Goal: Information Seeking & Learning: Learn about a topic

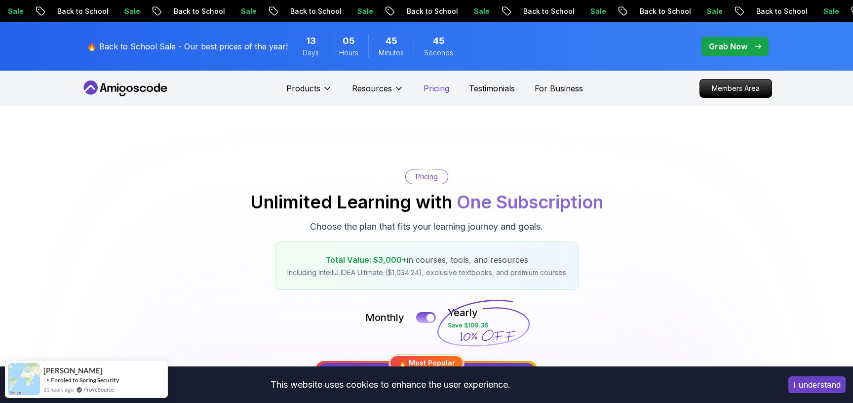
click at [438, 91] on p "Pricing" at bounding box center [436, 88] width 26 height 12
click at [437, 91] on p "Pricing" at bounding box center [436, 88] width 26 height 12
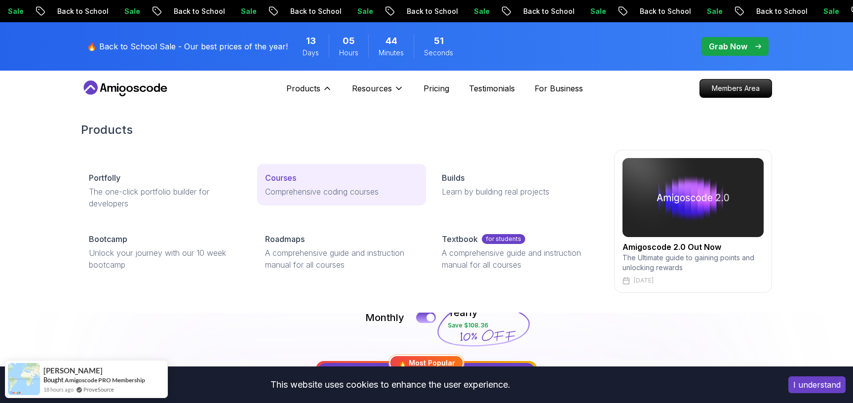
click at [296, 184] on link "Courses Comprehensive coding courses" at bounding box center [341, 184] width 168 height 41
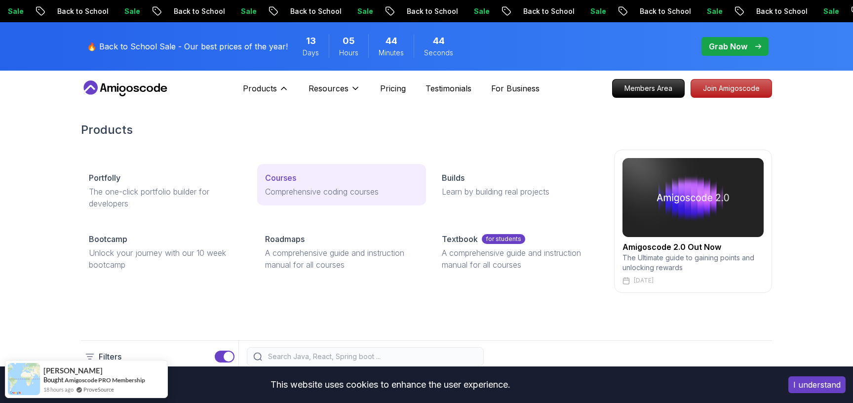
click at [307, 188] on p "Comprehensive coding courses" at bounding box center [341, 192] width 152 height 12
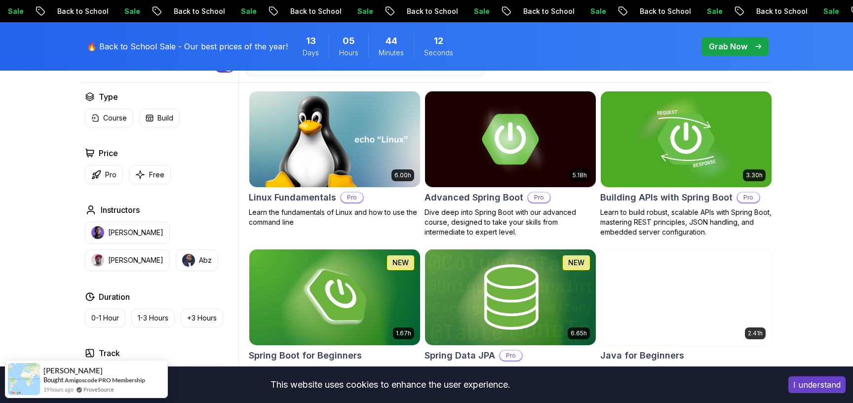
scroll to position [294, 0]
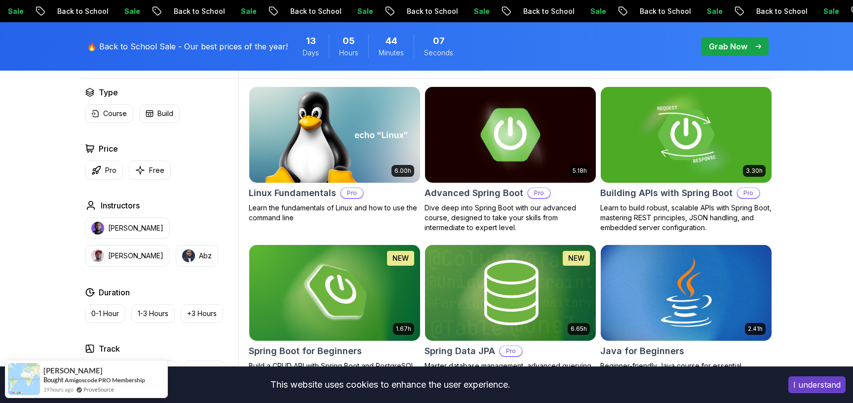
click at [552, 221] on p "Dive deep into Spring Boot with our advanced course, designed to take your skil…" at bounding box center [510, 218] width 172 height 30
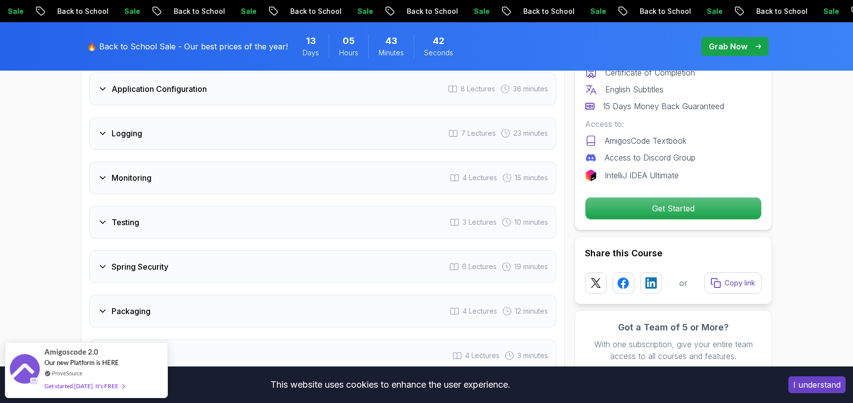
scroll to position [1733, 0]
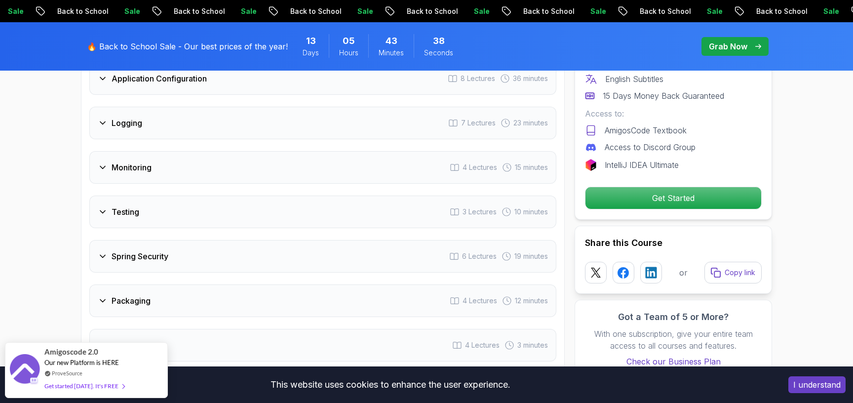
click at [99, 251] on icon at bounding box center [103, 256] width 10 height 10
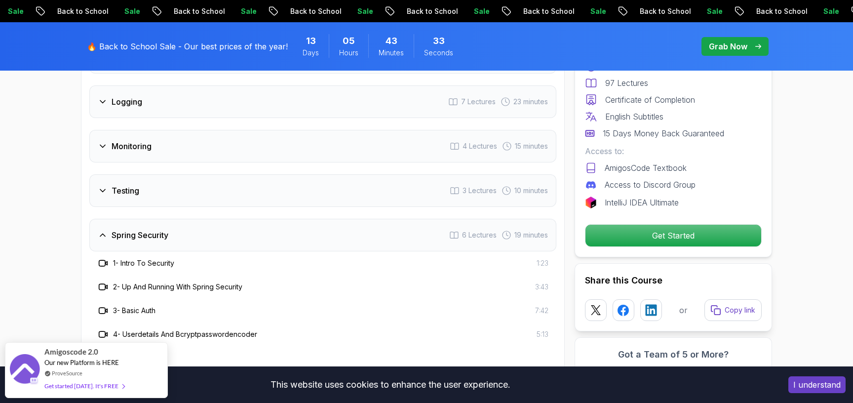
scroll to position [1685, 0]
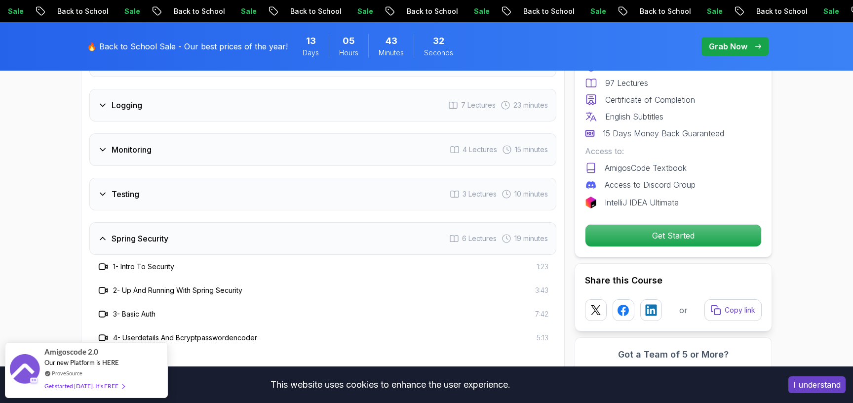
click at [102, 189] on icon at bounding box center [103, 194] width 10 height 10
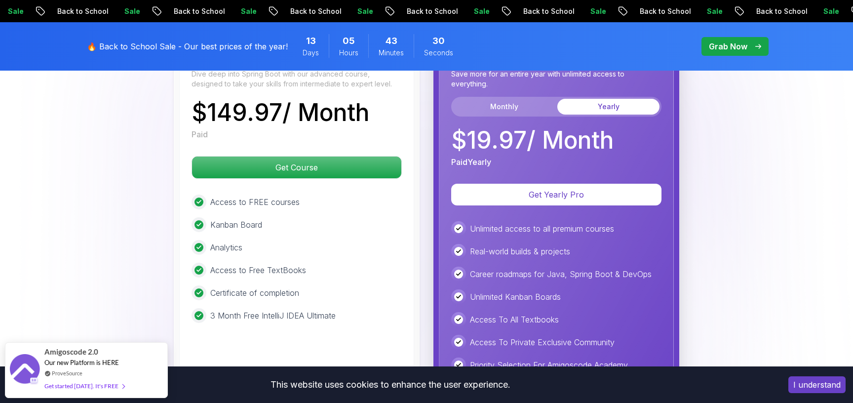
scroll to position [2667, 0]
